Goal: Task Accomplishment & Management: Manage account settings

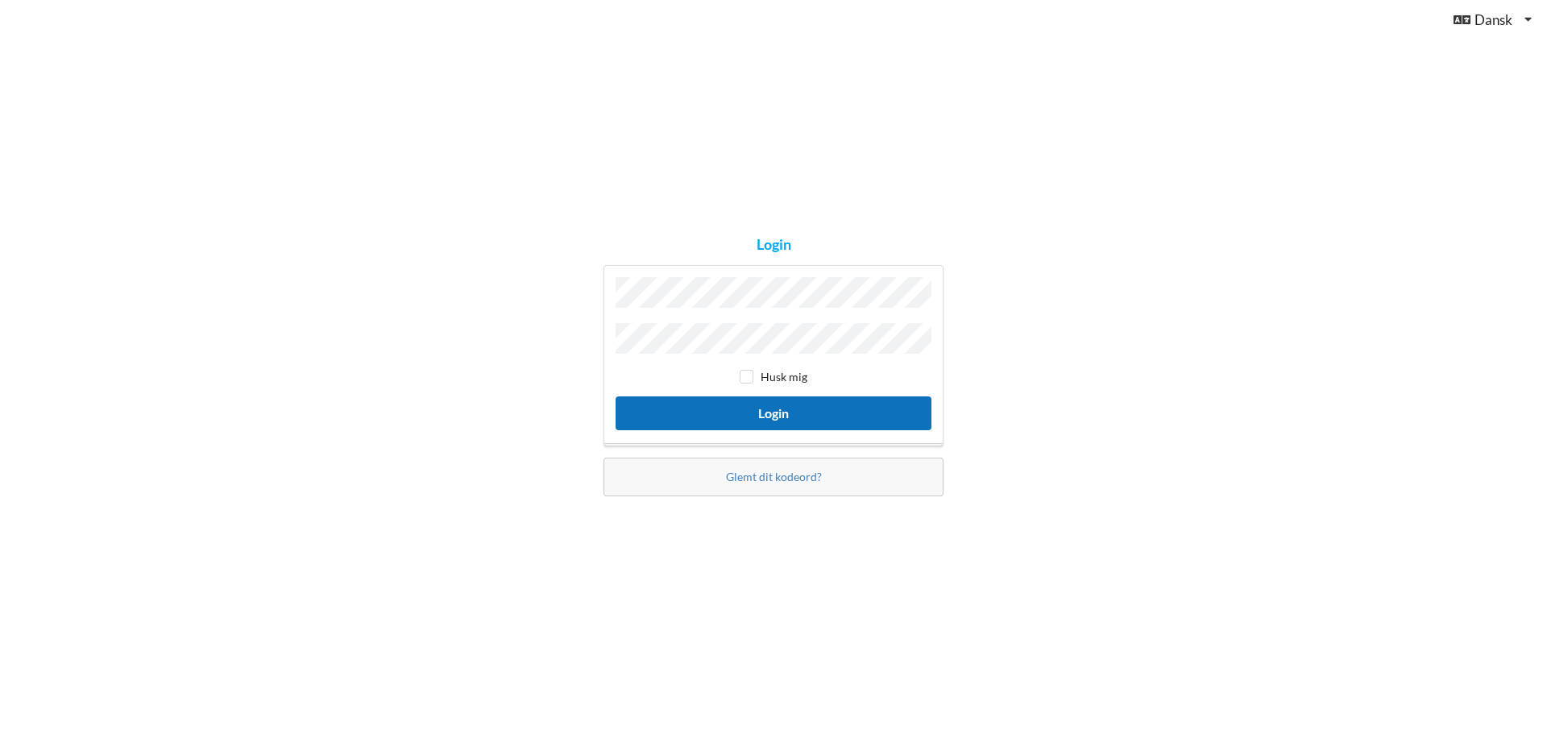
click at [753, 417] on button "Login" at bounding box center [774, 412] width 316 height 33
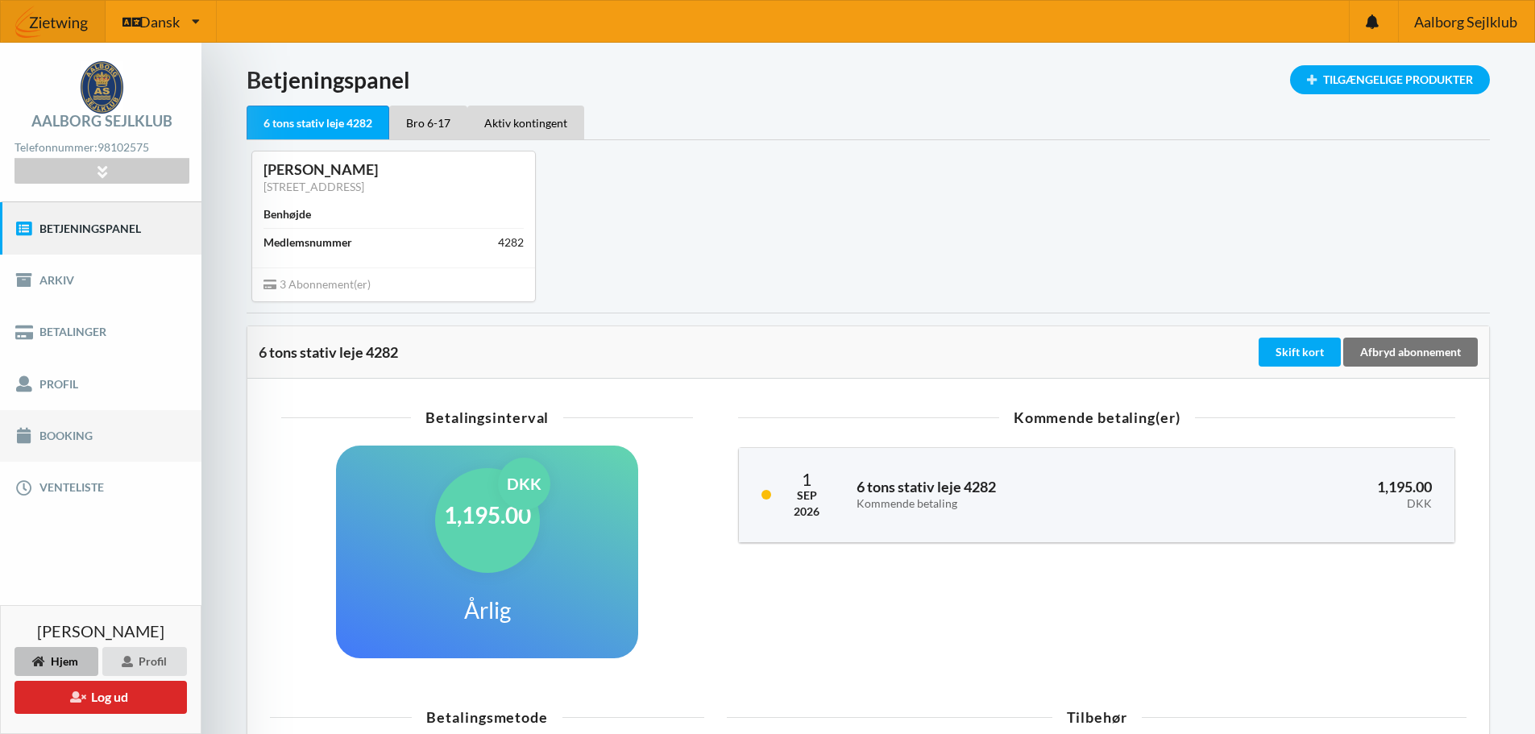
click at [75, 432] on link "Booking" at bounding box center [100, 436] width 201 height 52
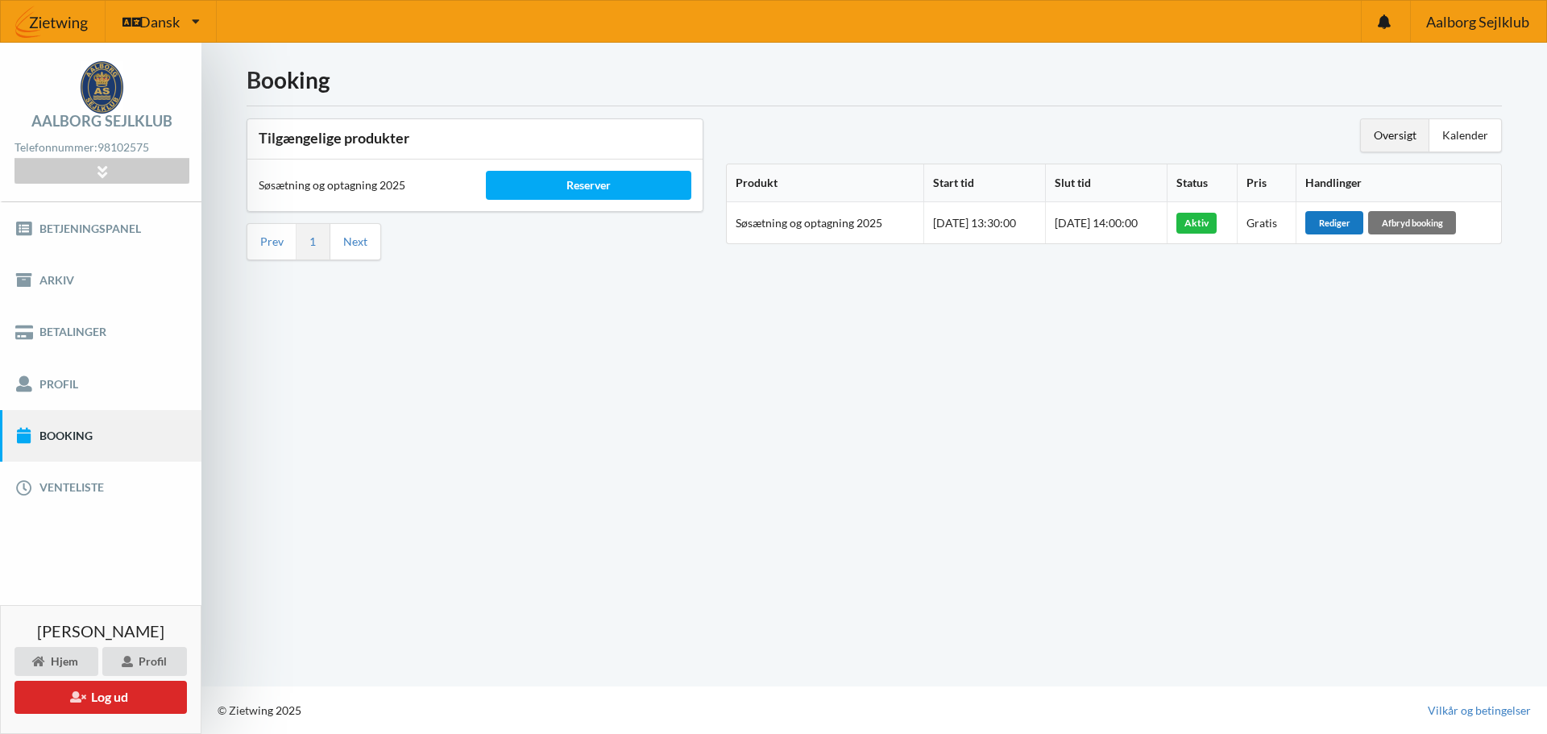
click at [1346, 225] on div "Rediger" at bounding box center [1334, 222] width 58 height 23
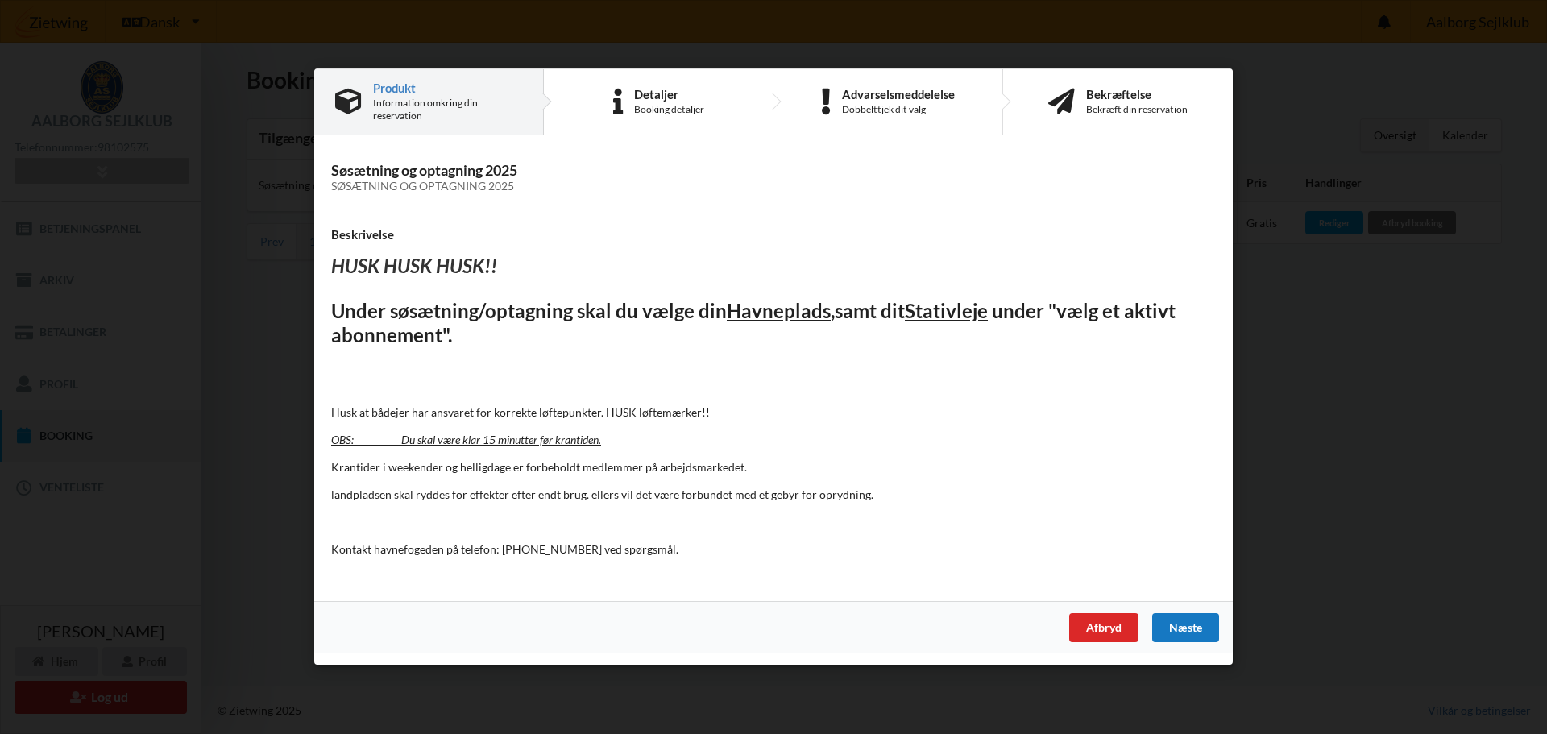
click at [1188, 626] on div "Næste" at bounding box center [1185, 628] width 67 height 29
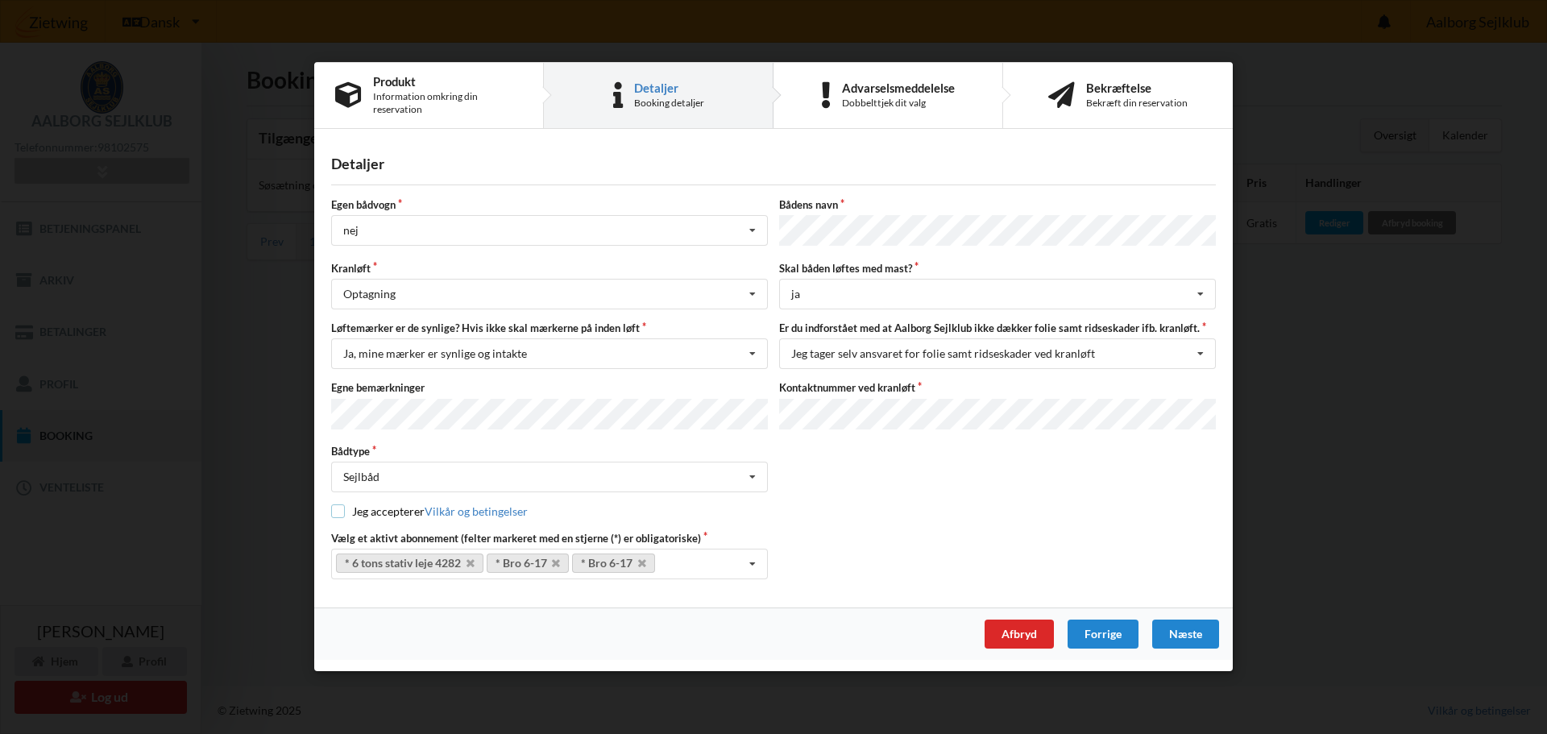
click at [340, 509] on input "checkbox" at bounding box center [338, 512] width 14 height 14
checkbox input "true"
click at [1189, 632] on div "Næste" at bounding box center [1185, 634] width 67 height 29
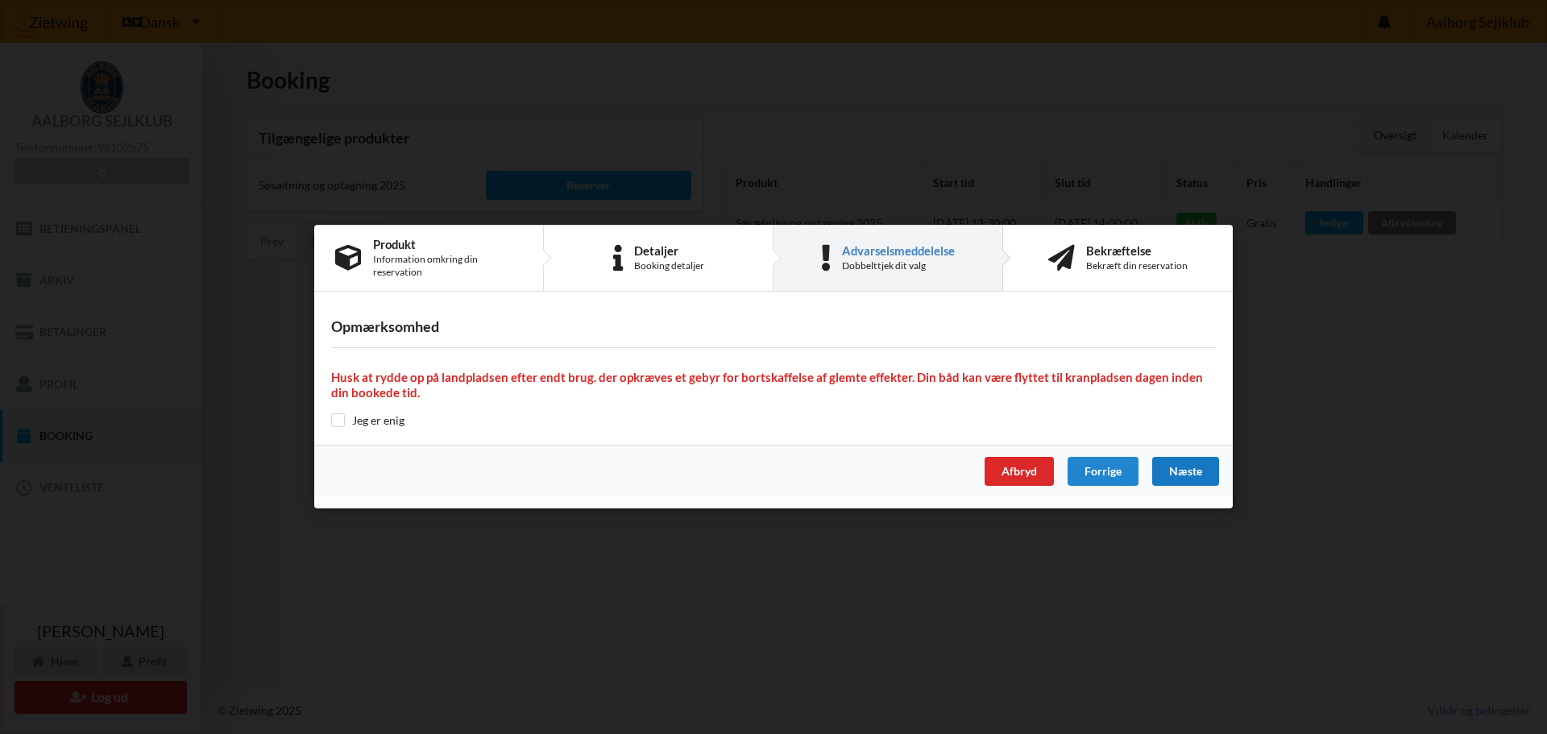
click at [1178, 475] on div "Næste" at bounding box center [1185, 472] width 67 height 29
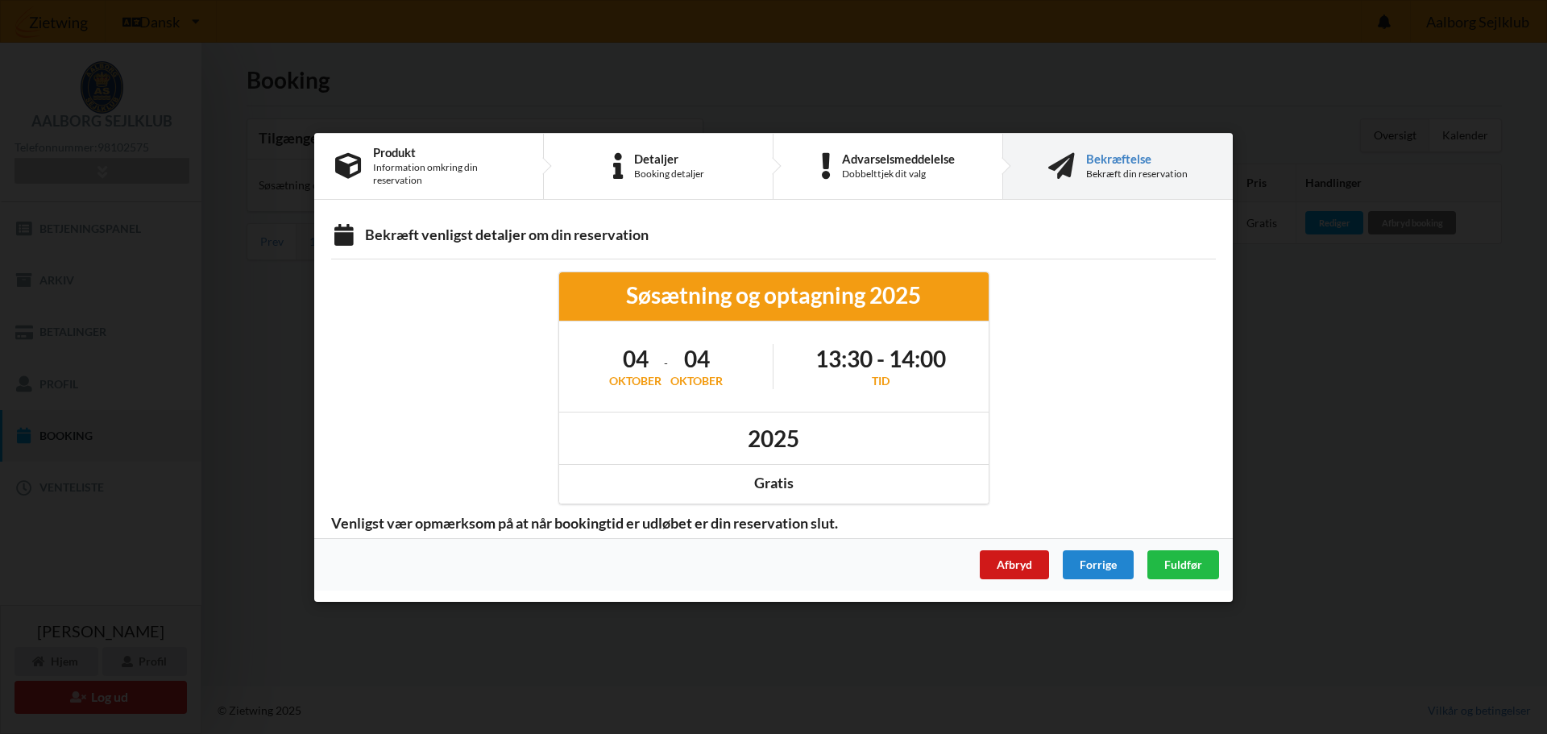
click at [1022, 557] on div "Afbryd" at bounding box center [1014, 563] width 69 height 29
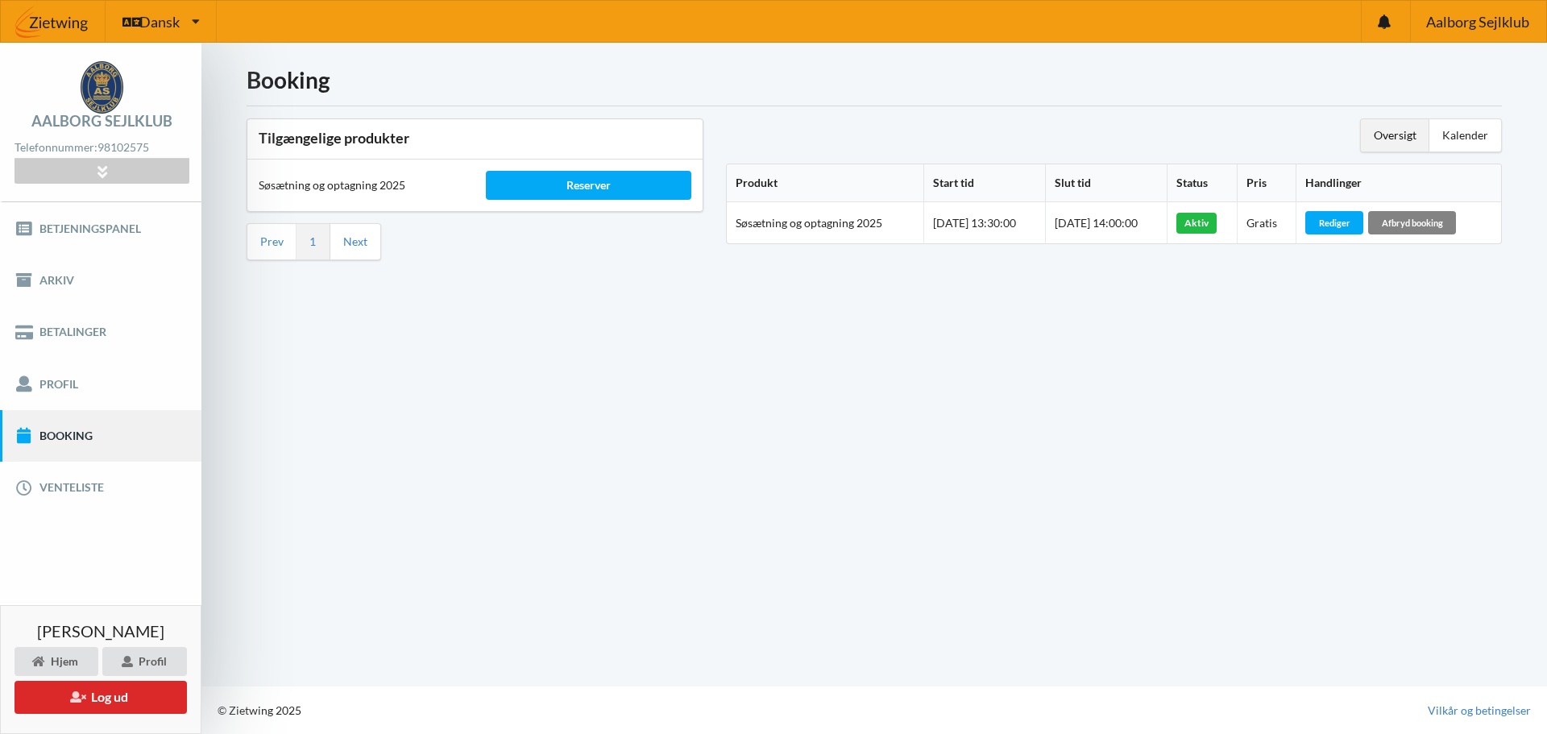
click at [1419, 226] on div "Afbryd booking" at bounding box center [1412, 222] width 88 height 23
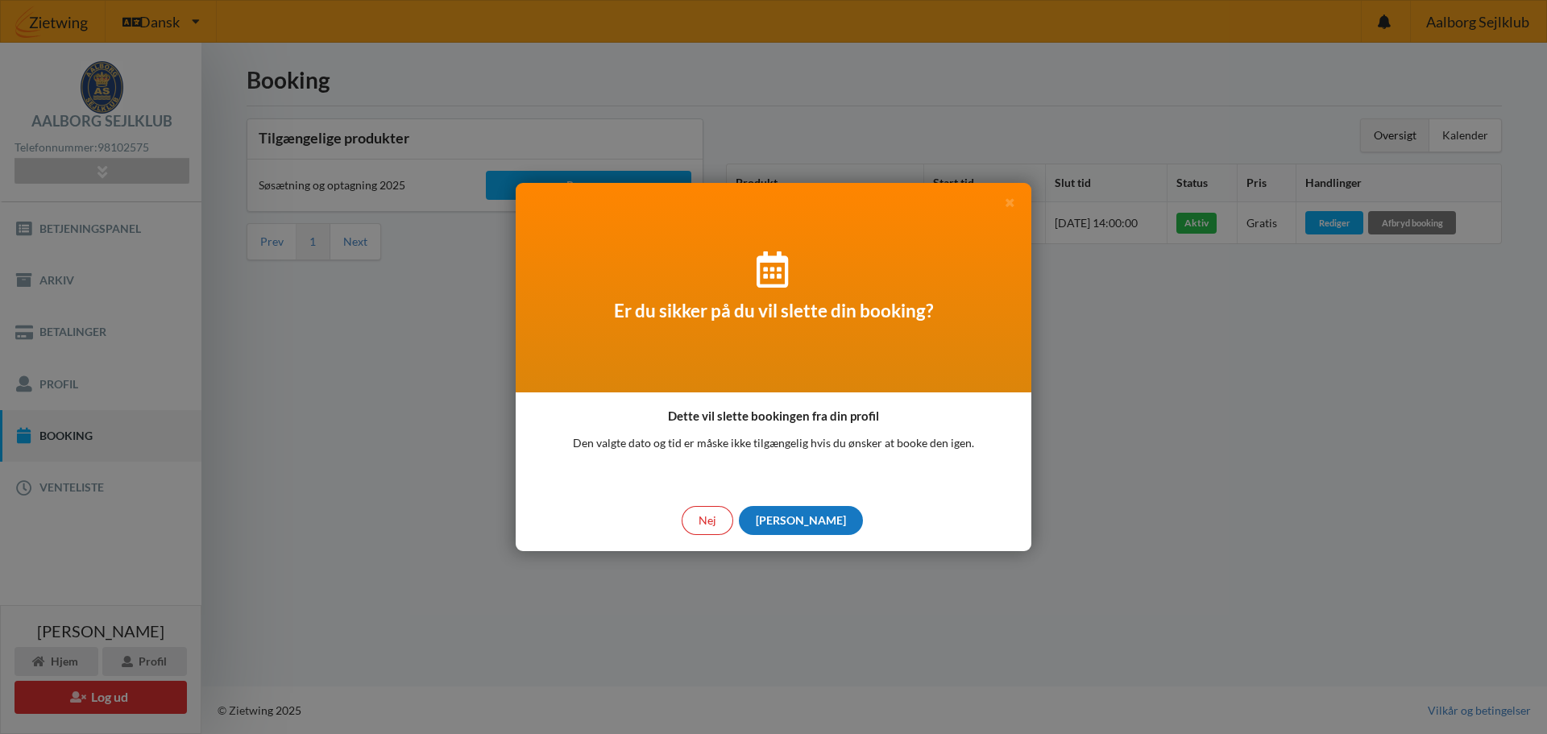
click at [805, 525] on div "[PERSON_NAME]" at bounding box center [801, 520] width 124 height 29
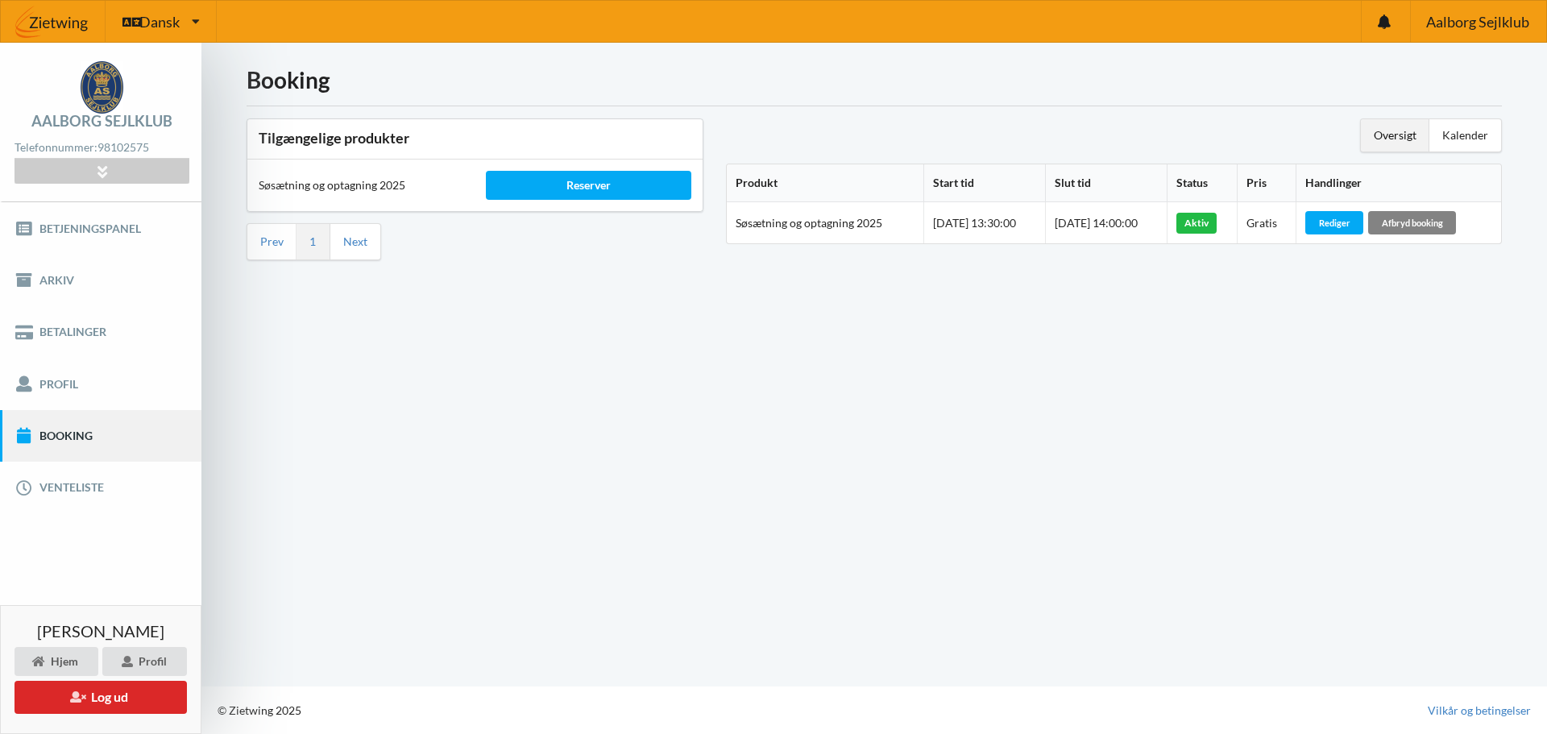
click at [1412, 224] on div "Afbryd booking" at bounding box center [1412, 222] width 88 height 23
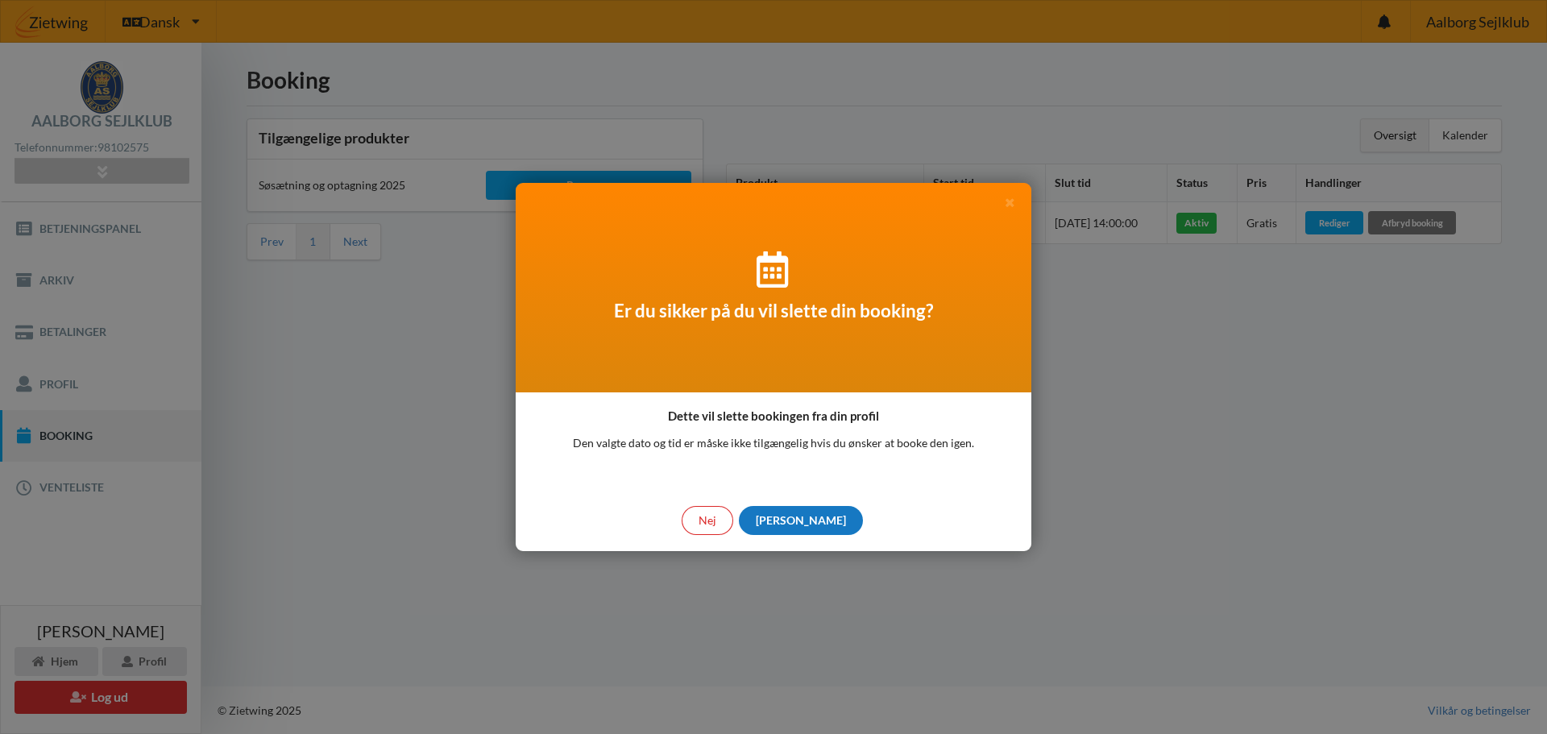
click at [798, 520] on div "[PERSON_NAME]" at bounding box center [801, 520] width 124 height 29
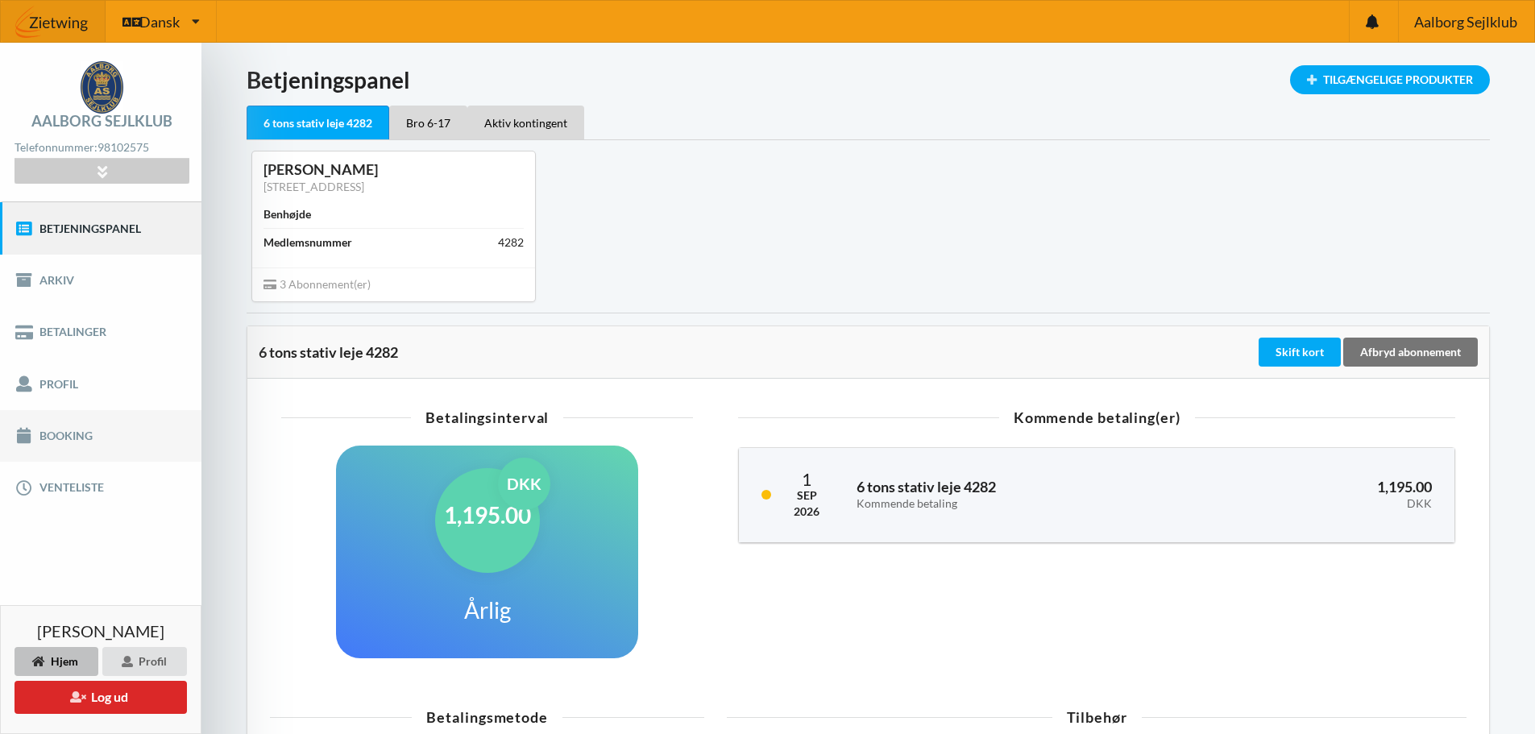
click at [80, 442] on link "Booking" at bounding box center [100, 436] width 201 height 52
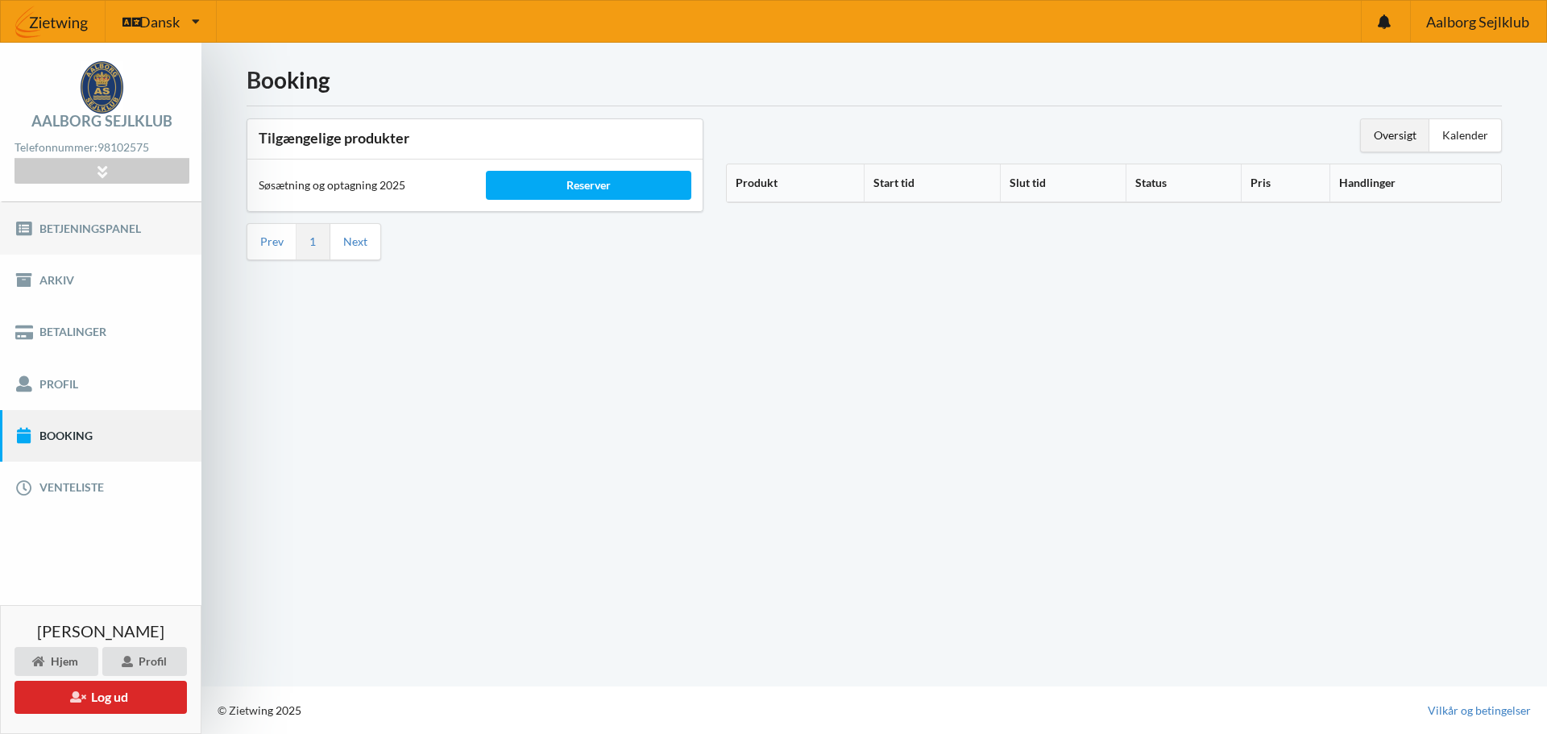
click at [96, 231] on link "Betjeningspanel" at bounding box center [100, 228] width 201 height 52
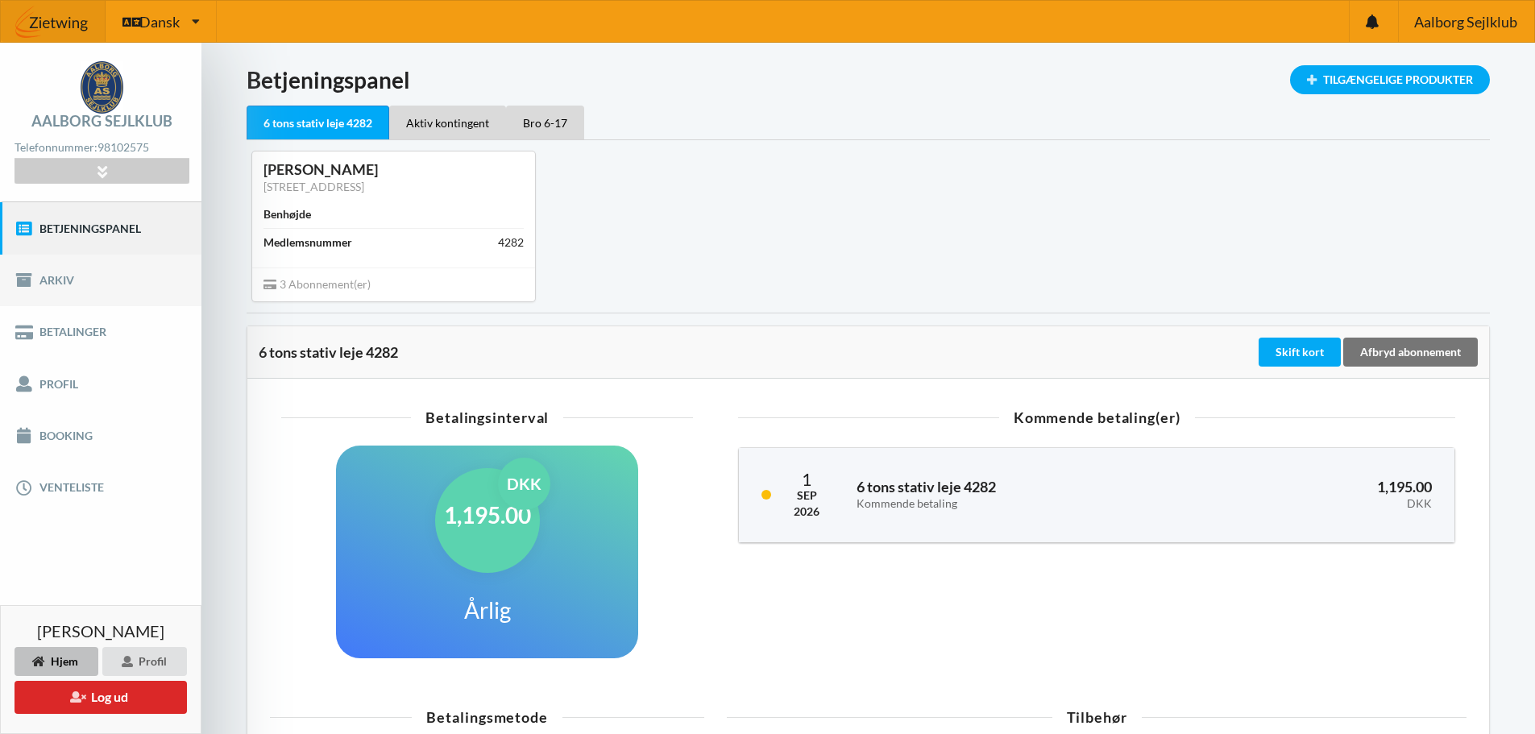
click at [83, 284] on link "Arkiv" at bounding box center [100, 281] width 201 height 52
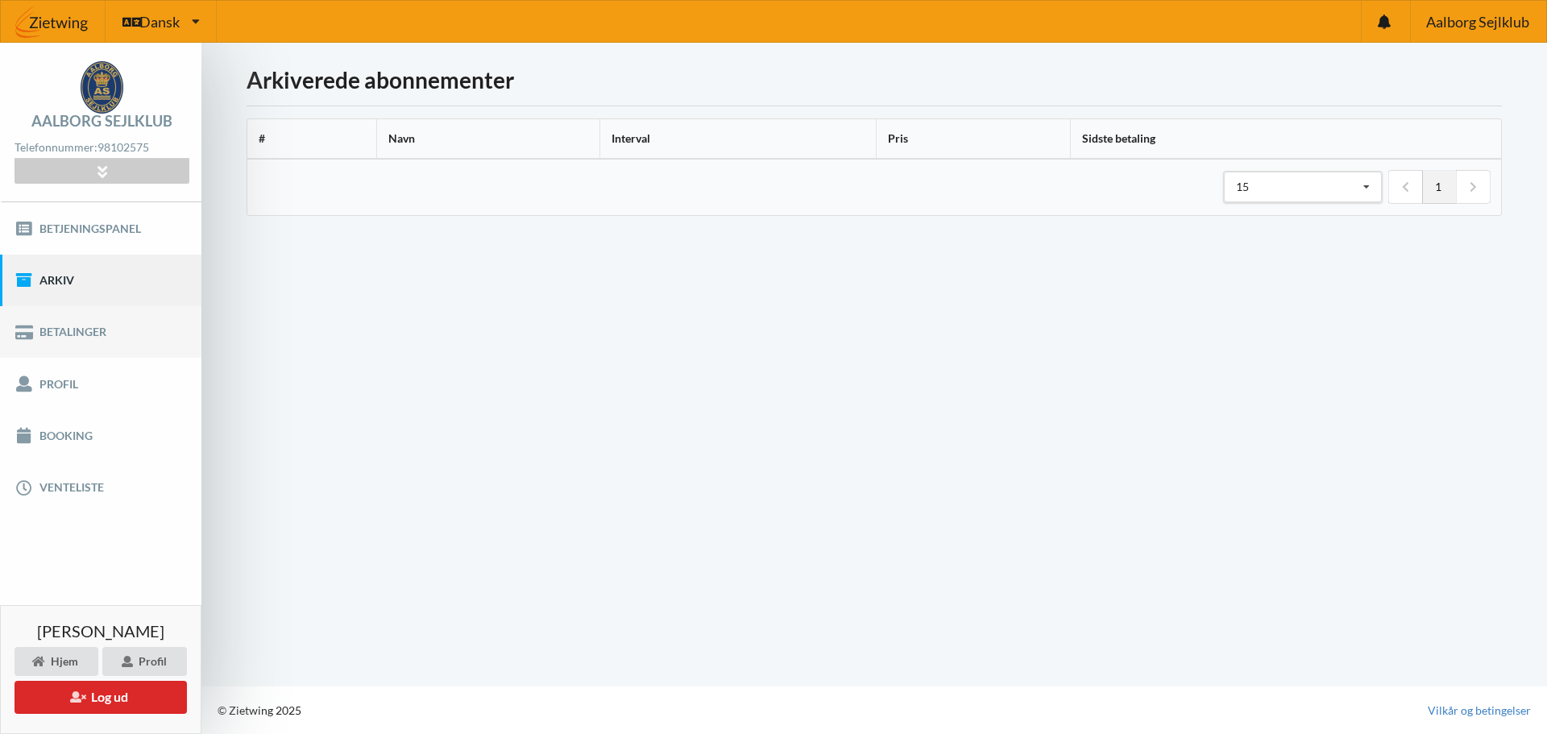
click at [104, 332] on link "Betalinger" at bounding box center [100, 332] width 201 height 52
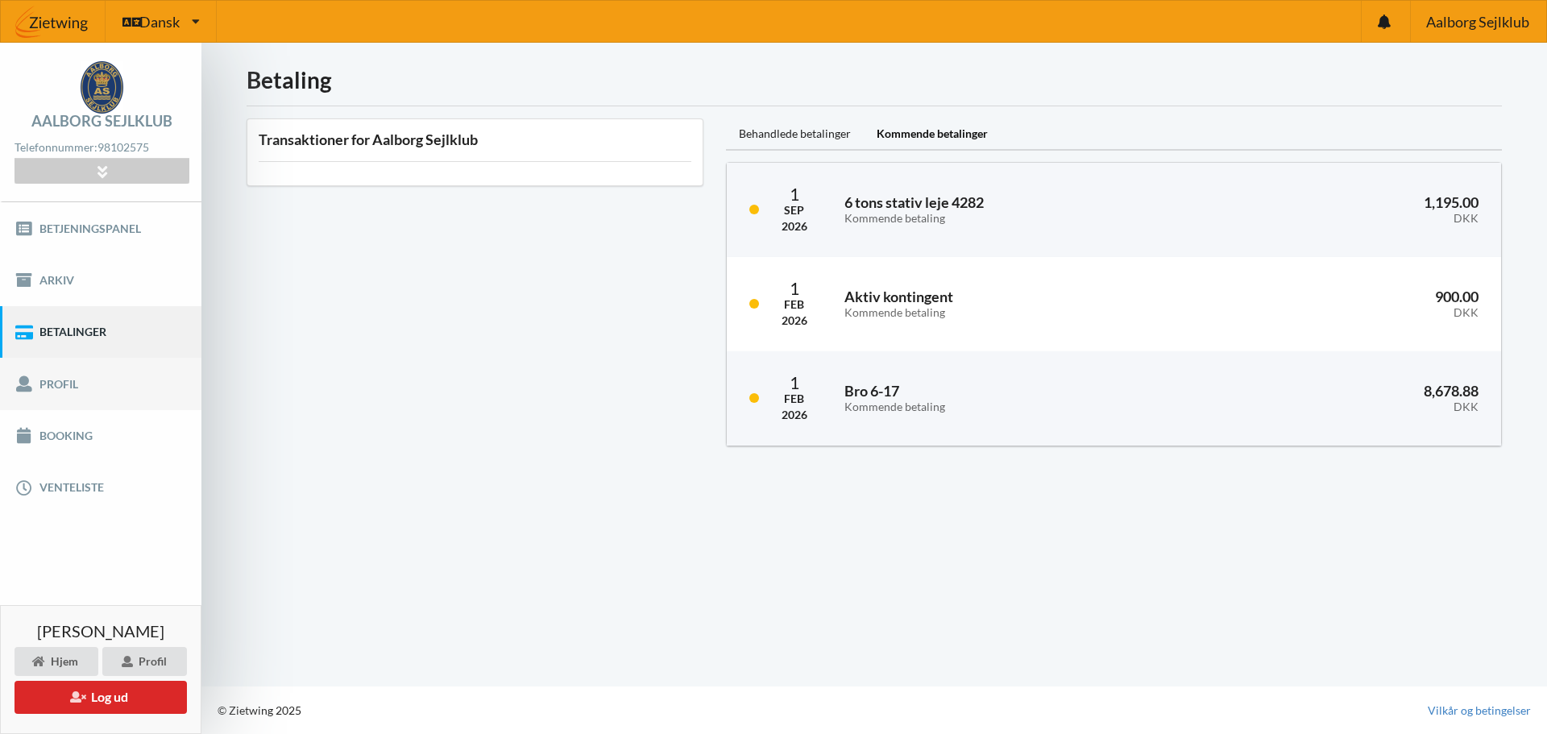
click at [110, 384] on link "Profil" at bounding box center [100, 384] width 201 height 52
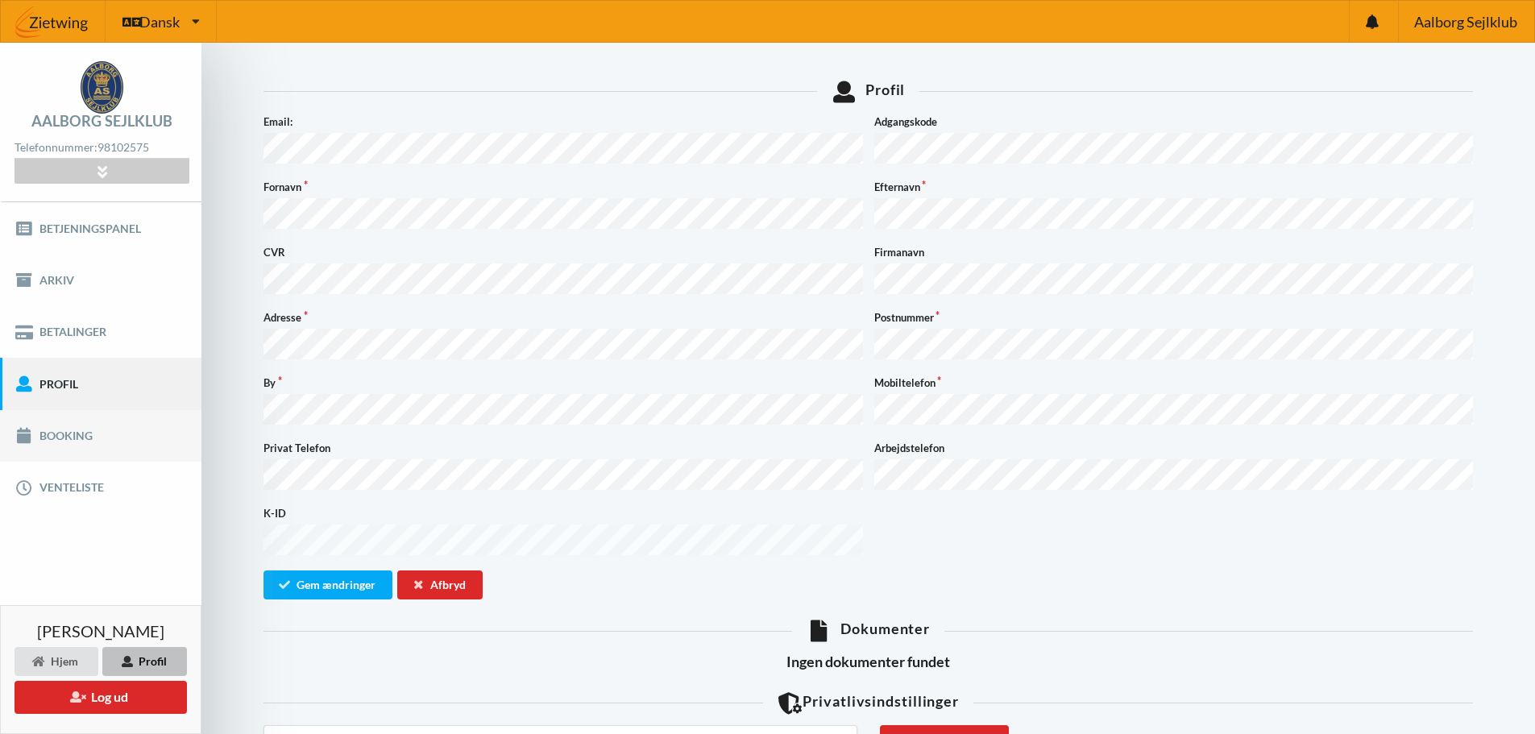
click at [106, 431] on link "Booking" at bounding box center [100, 436] width 201 height 52
